Goal: Task Accomplishment & Management: Use online tool/utility

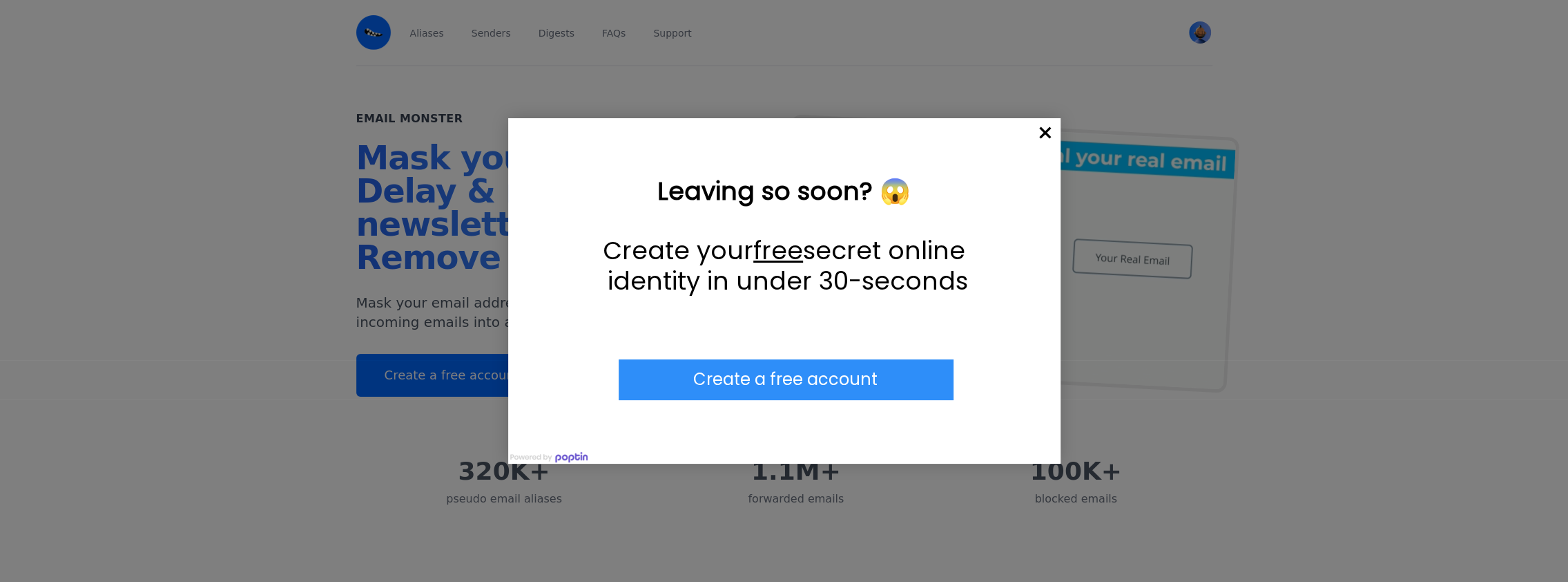
drag, startPoint x: 1040, startPoint y: 132, endPoint x: 1016, endPoint y: 120, distance: 26.8
click at [1041, 130] on span "×" at bounding box center [1045, 133] width 30 height 30
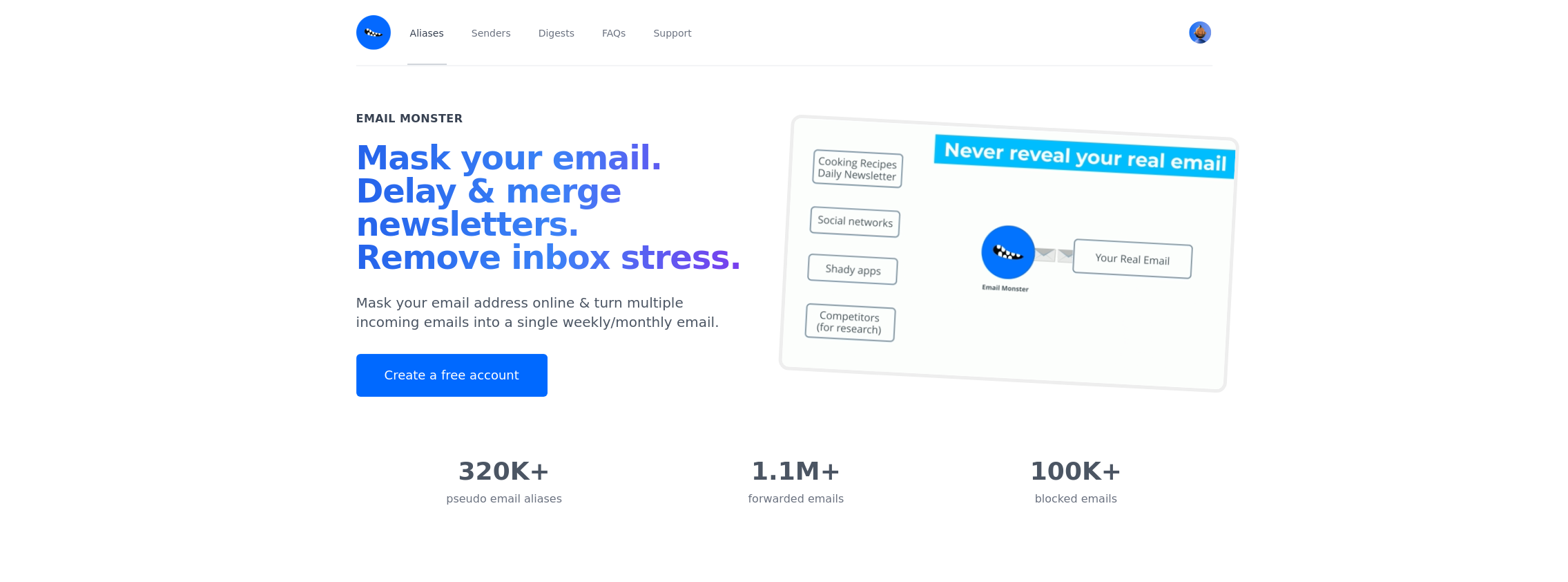
click at [423, 32] on link "Aliases" at bounding box center [427, 32] width 40 height 65
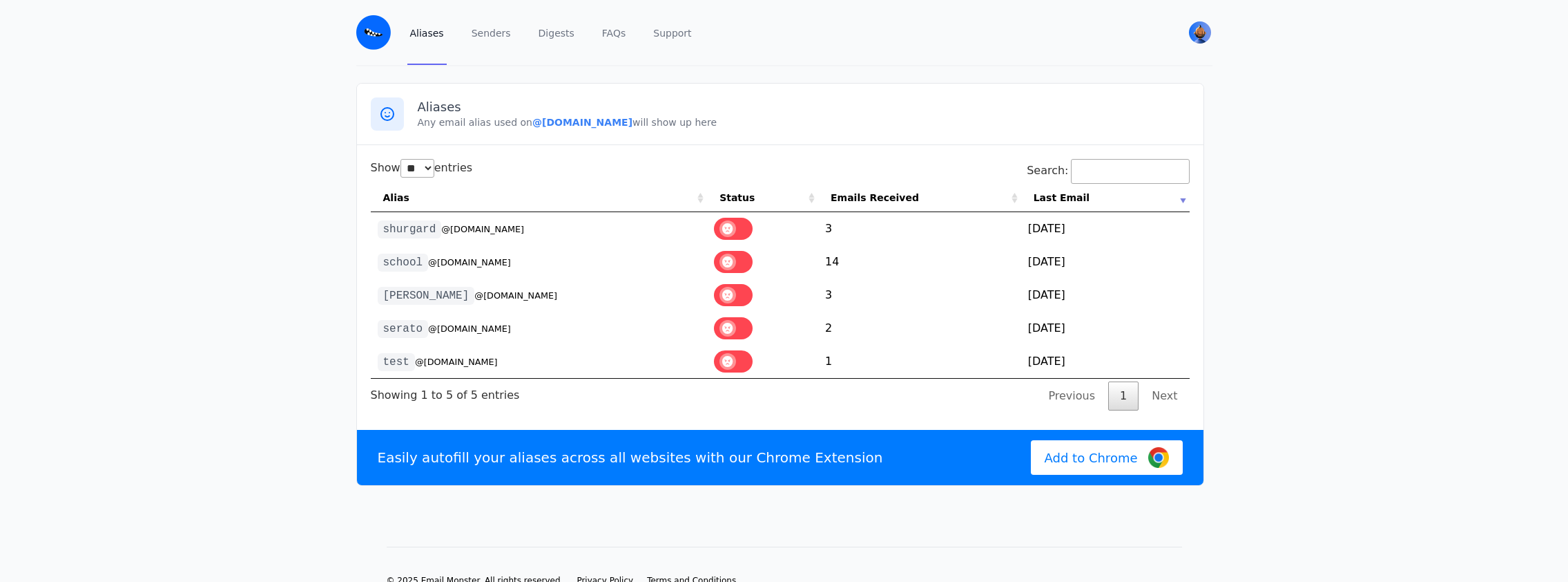
select select "**"
drag, startPoint x: 525, startPoint y: 224, endPoint x: 383, endPoint y: 229, distance: 142.1
click at [383, 229] on td "shurgard @[DOMAIN_NAME]" at bounding box center [539, 229] width 337 height 33
drag, startPoint x: 383, startPoint y: 229, endPoint x: 410, endPoint y: 228, distance: 27.0
copy td "shurgard @[DOMAIN_NAME]"
